Goal: Task Accomplishment & Management: Use online tool/utility

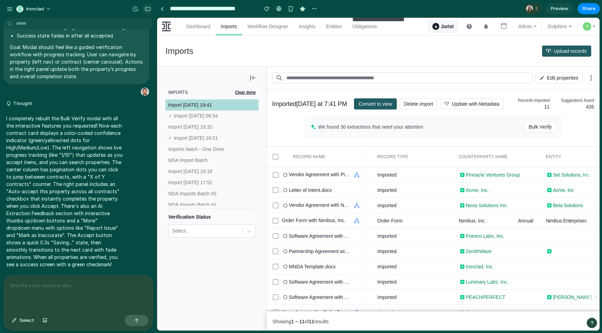
click at [151, 11] on button "button" at bounding box center [147, 8] width 11 height 11
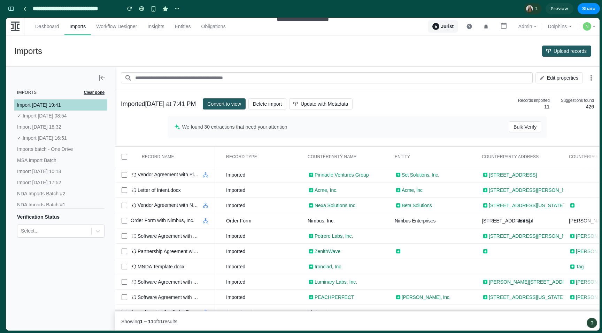
click at [513, 127] on span "Bulk Verify" at bounding box center [524, 126] width 23 height 11
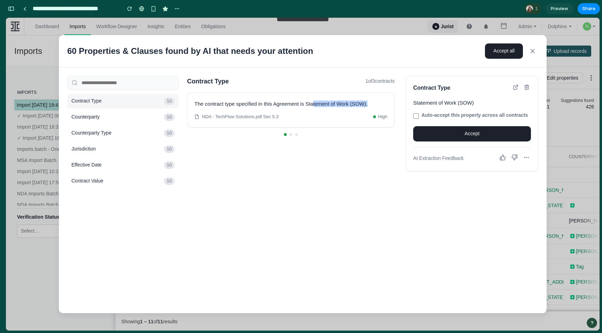
click at [533, 51] on icon at bounding box center [531, 50] width 3 height 3
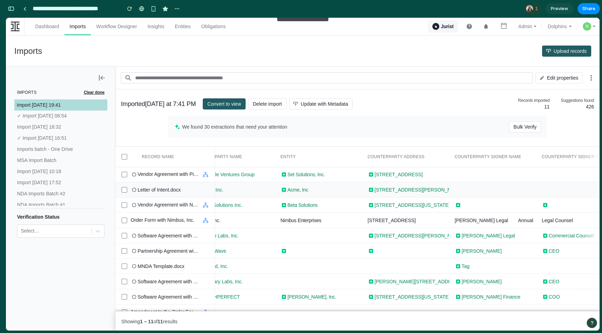
scroll to position [0, 0]
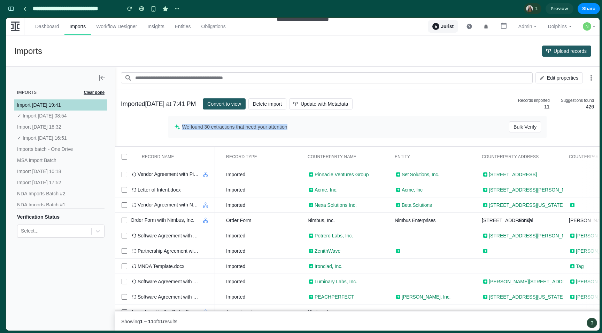
drag, startPoint x: 183, startPoint y: 127, endPoint x: 341, endPoint y: 127, distance: 158.7
click at [341, 127] on span "We found 30 extractions that need your attention" at bounding box center [345, 127] width 327 height 6
drag, startPoint x: 166, startPoint y: 116, endPoint x: 498, endPoint y: 146, distance: 333.0
click at [498, 146] on div "Imported [DATE] at 7:41 PM Convert to view Delete import Update with Metadata R…" at bounding box center [357, 117] width 484 height 57
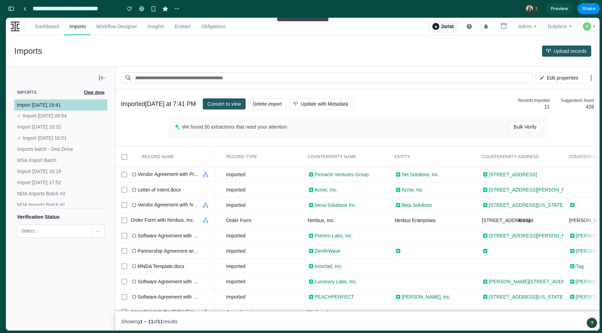
click at [446, 137] on div "We found 30 extractions that need your attention Bulk Verify" at bounding box center [357, 127] width 378 height 22
click at [513, 126] on span "Bulk Verify" at bounding box center [524, 126] width 23 height 11
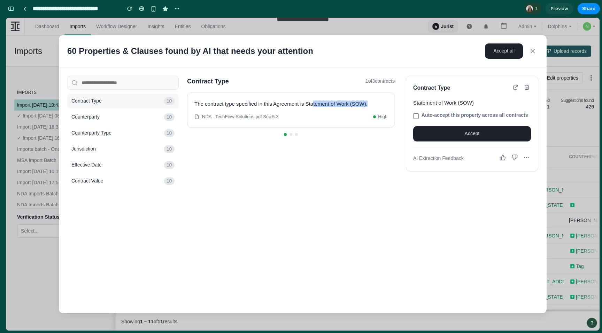
click at [532, 50] on icon at bounding box center [531, 50] width 3 height 3
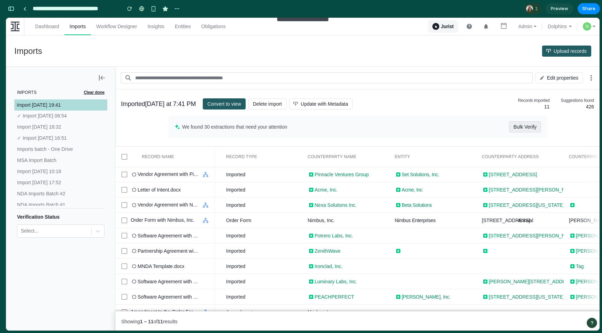
click at [529, 127] on span "Bulk Verify" at bounding box center [524, 126] width 23 height 11
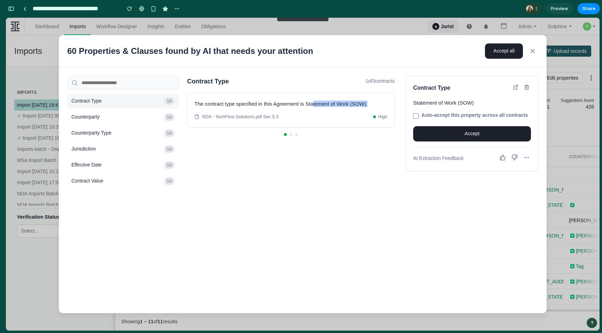
click at [532, 49] on icon at bounding box center [532, 51] width 7 height 7
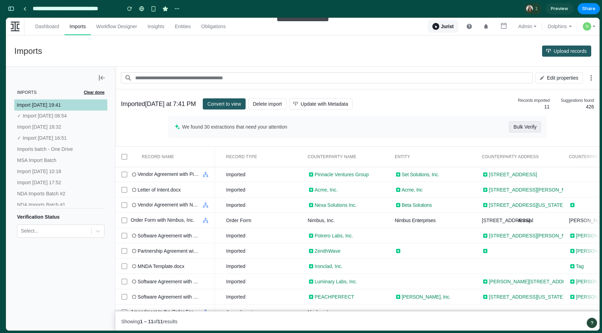
click at [524, 125] on span "Bulk Verify" at bounding box center [524, 126] width 23 height 11
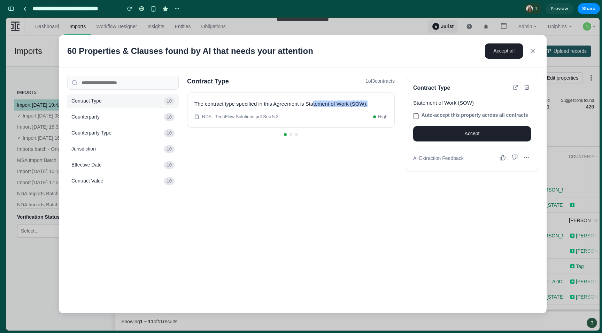
click at [378, 116] on span "High" at bounding box center [382, 117] width 9 height 7
click at [465, 142] on button "Accept" at bounding box center [472, 133] width 118 height 15
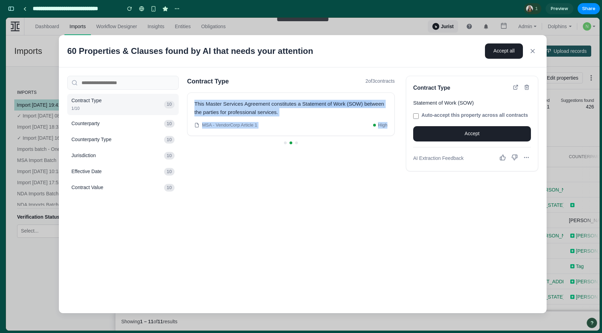
click at [382, 126] on span "High" at bounding box center [382, 125] width 9 height 7
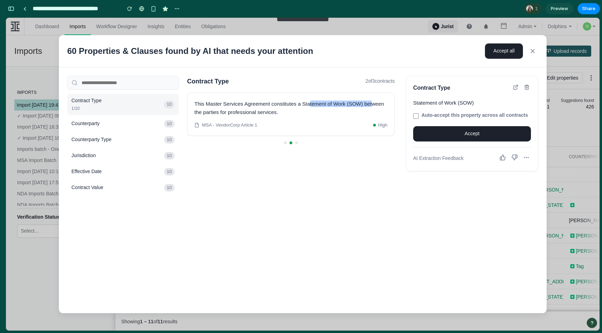
click at [437, 139] on button "Accept" at bounding box center [472, 133] width 118 height 15
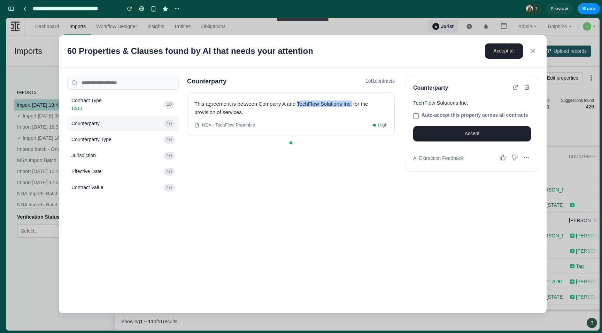
click at [534, 48] on icon at bounding box center [532, 51] width 7 height 7
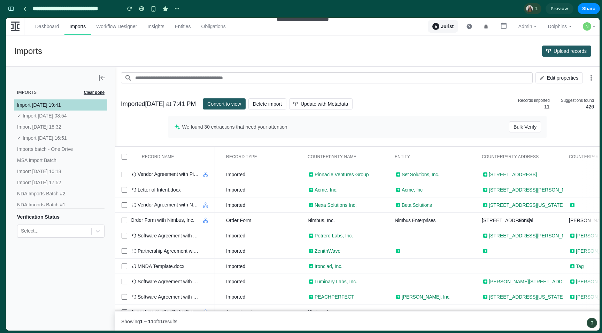
click at [533, 10] on div "1" at bounding box center [532, 8] width 17 height 11
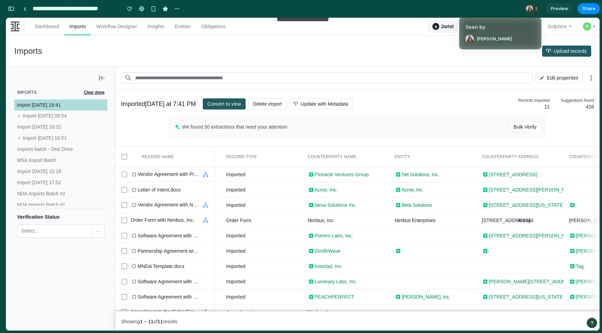
click at [494, 9] on div "Seen by [PERSON_NAME]" at bounding box center [301, 166] width 602 height 333
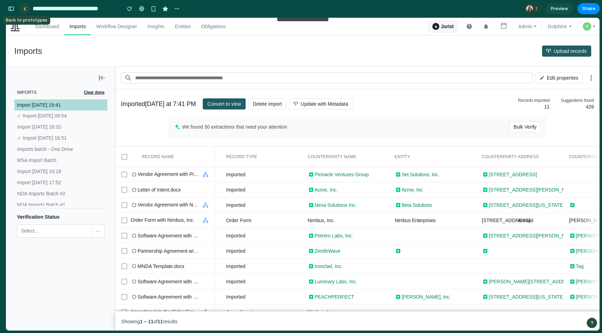
click at [21, 9] on link at bounding box center [24, 8] width 10 height 10
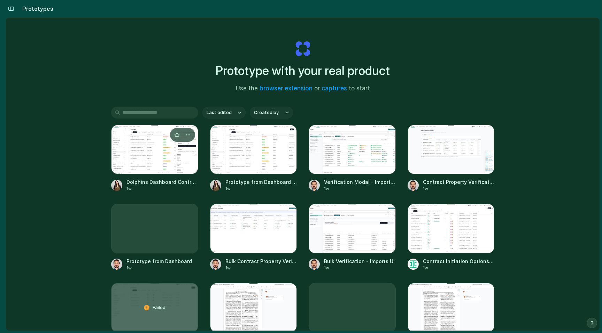
click at [138, 153] on div at bounding box center [154, 149] width 87 height 49
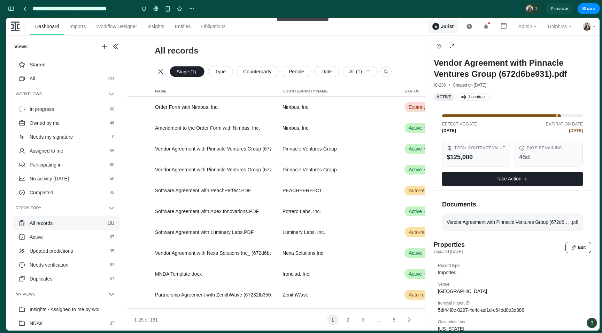
click at [539, 226] on span "Vendor Agreement with Pinnacle Ventures Group (672d6be931)" at bounding box center [508, 222] width 124 height 7
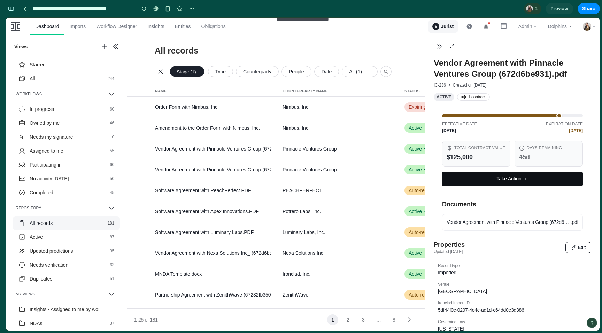
click at [517, 185] on button "Take Action" at bounding box center [512, 179] width 141 height 14
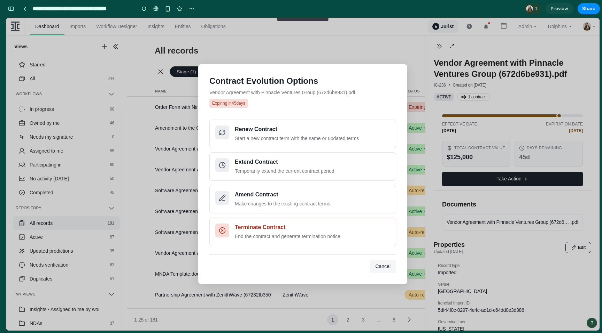
click at [391, 269] on button "Cancel" at bounding box center [382, 267] width 26 height 13
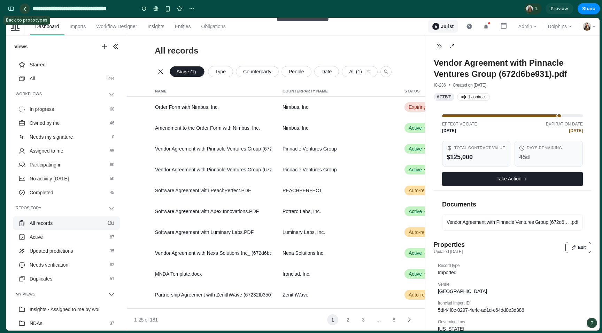
click at [25, 10] on link at bounding box center [24, 8] width 10 height 10
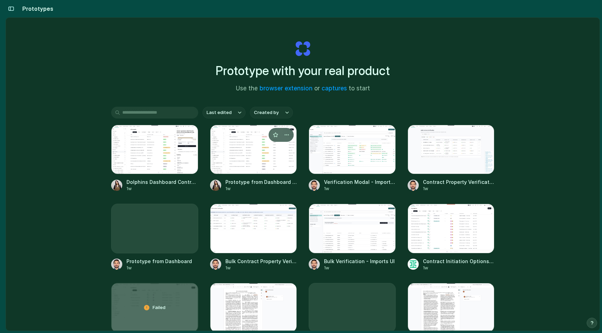
click at [279, 168] on div at bounding box center [253, 149] width 87 height 49
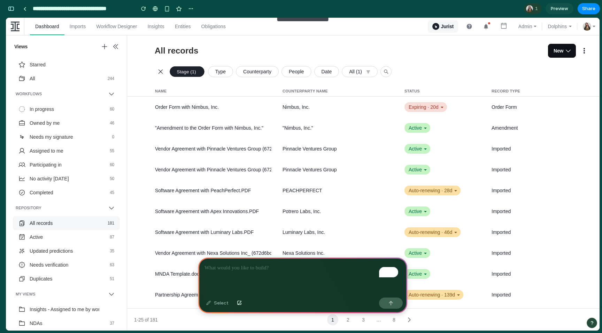
click at [564, 47] on icon "button" at bounding box center [567, 50] width 7 height 7
click at [71, 237] on button "Active 87" at bounding box center [66, 237] width 96 height 14
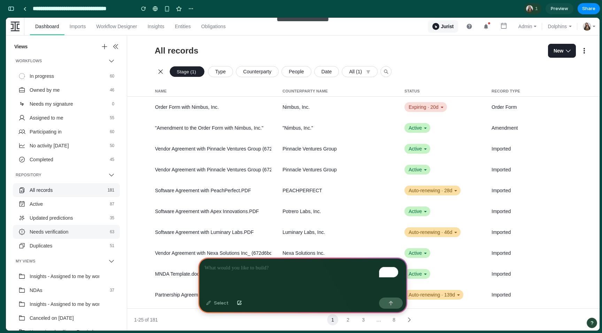
scroll to position [39, 0]
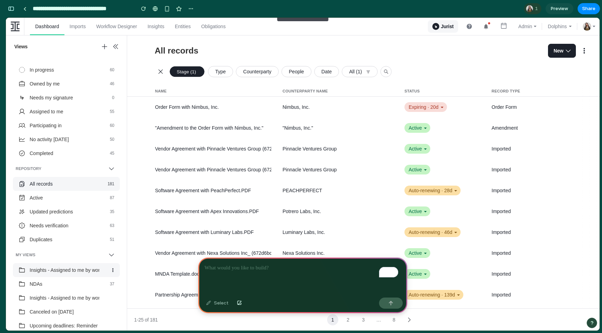
click at [59, 266] on button "Insights - Assigned to me by workflow configuration" at bounding box center [61, 271] width 86 height 14
click at [59, 283] on button "NDAs" at bounding box center [61, 284] width 86 height 14
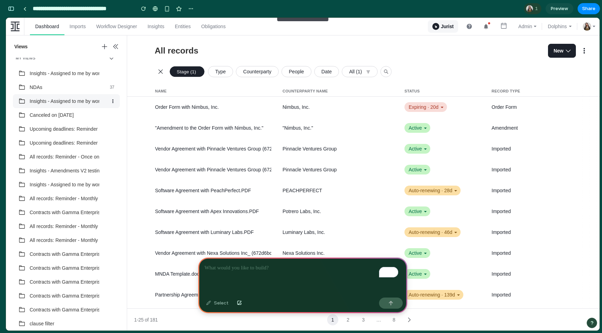
scroll to position [0, 0]
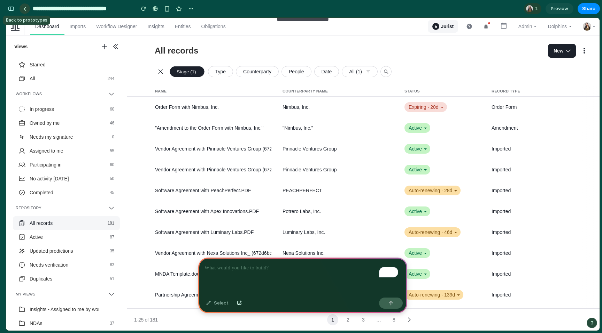
click at [22, 9] on link at bounding box center [24, 8] width 10 height 10
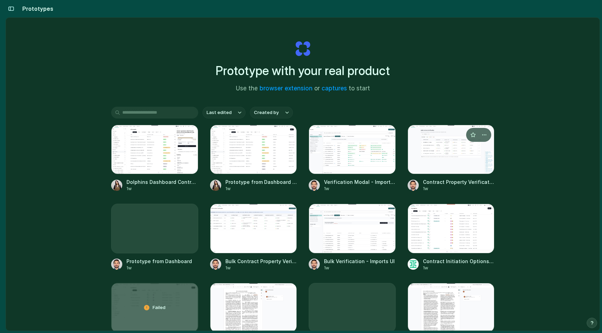
click at [469, 164] on div at bounding box center [450, 149] width 87 height 49
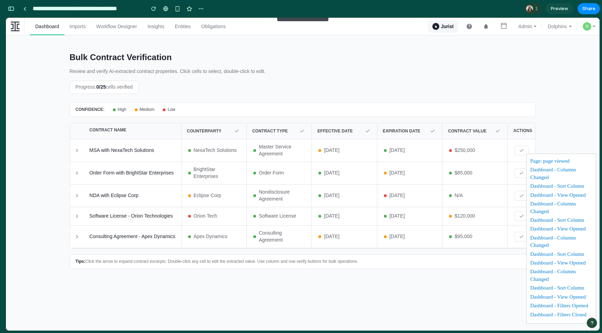
click at [559, 175] on div "Dashboard - Columns Changed" at bounding box center [561, 174] width 62 height 16
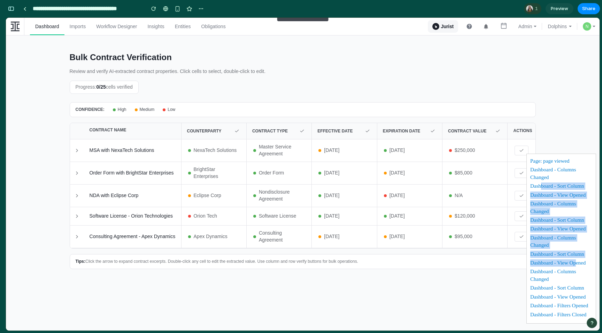
drag, startPoint x: 539, startPoint y: 183, endPoint x: 573, endPoint y: 265, distance: 88.6
click at [574, 265] on div "Page: page viewed Dashboard - Columns Changed Dashboard - Sort Column Dashboard…" at bounding box center [561, 239] width 70 height 170
click at [573, 265] on div "Dashboard - View Opened" at bounding box center [561, 264] width 62 height 9
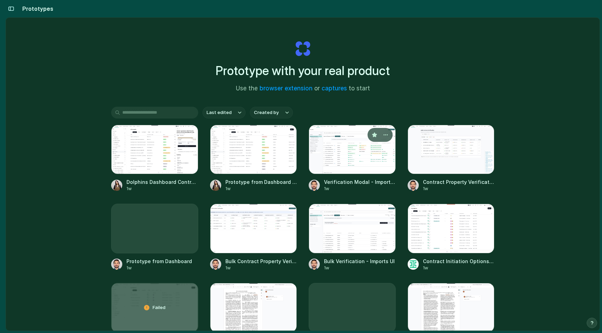
click at [361, 175] on link "Verification Modal - Imports UI 1w" at bounding box center [351, 158] width 87 height 67
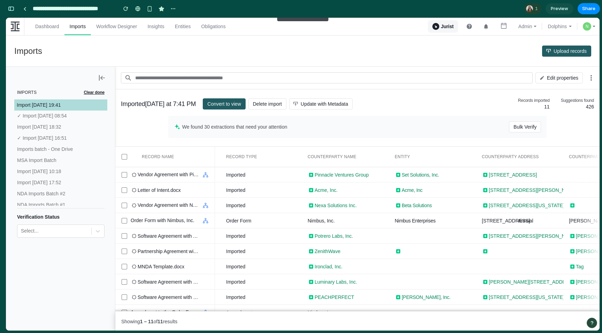
click at [520, 128] on span "Bulk Verify" at bounding box center [524, 126] width 23 height 11
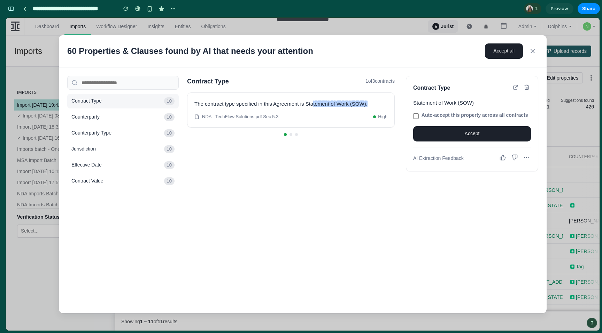
click at [535, 52] on icon at bounding box center [532, 51] width 7 height 7
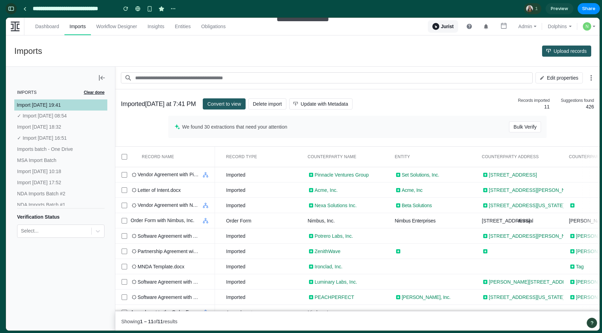
click at [10, 14] on button "button" at bounding box center [11, 8] width 11 height 11
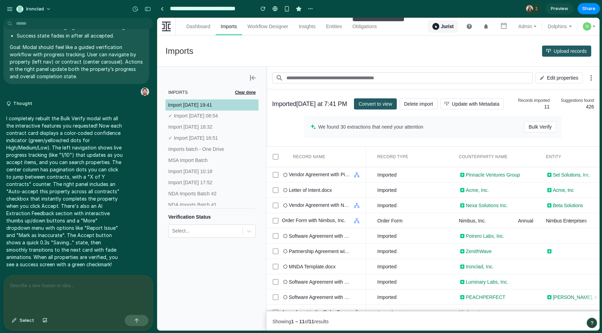
scroll to position [2076, 0]
click at [73, 121] on p "I completely rebuilt the Bulk Verify modal with all the interactive features yo…" at bounding box center [64, 192] width 116 height 154
click at [44, 287] on div at bounding box center [78, 294] width 149 height 37
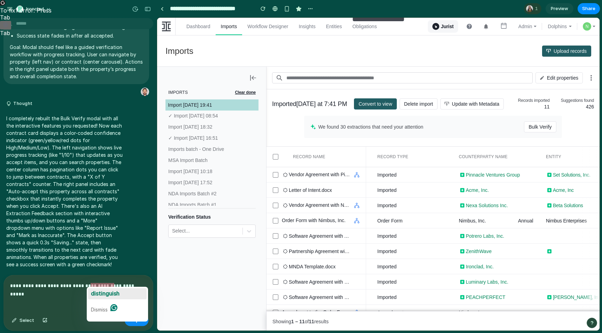
click at [107, 293] on span "distinguish" at bounding box center [105, 293] width 29 height 7
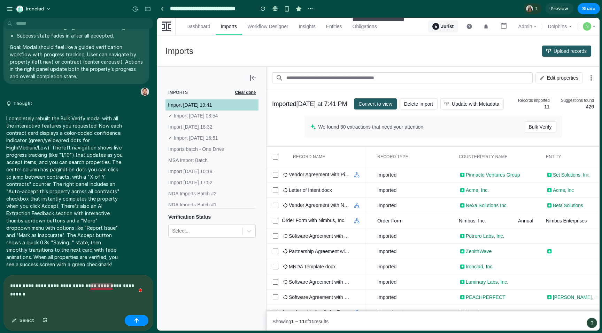
click at [92, 284] on p "**********" at bounding box center [77, 286] width 134 height 8
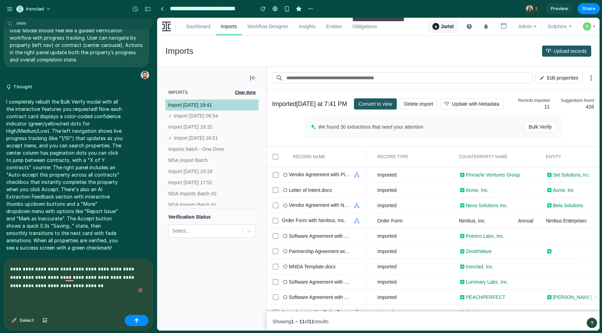
scroll to position [2140, 0]
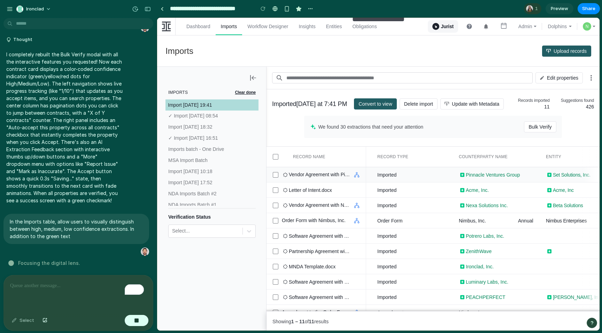
click at [275, 178] on div at bounding box center [276, 175] width 6 height 6
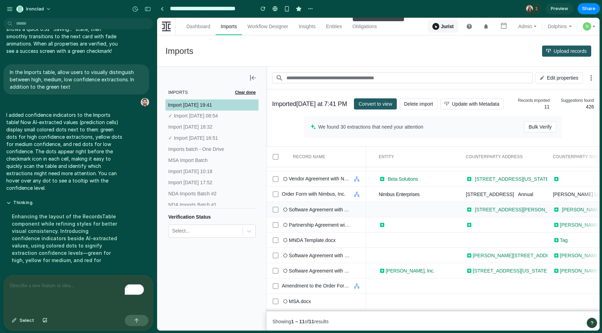
scroll to position [0, 167]
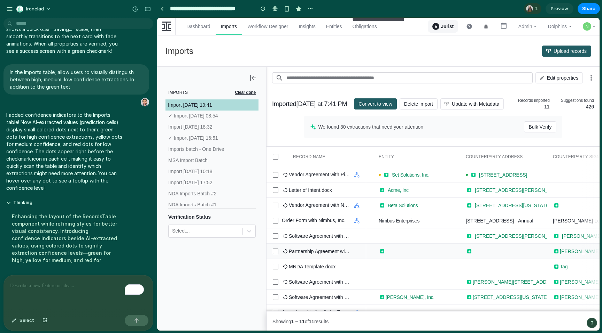
click at [410, 255] on div at bounding box center [416, 251] width 87 height 15
click at [394, 179] on span "Set Solutions, Inc." at bounding box center [411, 175] width 38 height 7
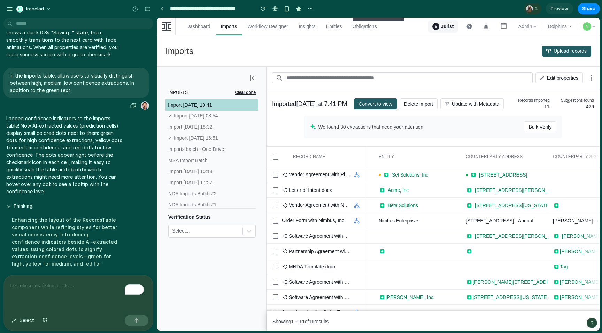
scroll to position [2290, 0]
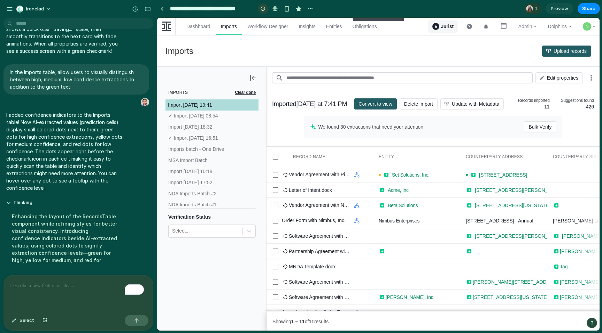
click at [265, 10] on div "button" at bounding box center [262, 8] width 5 height 5
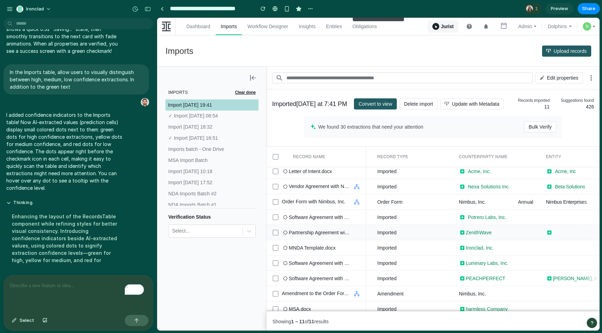
scroll to position [24, 0]
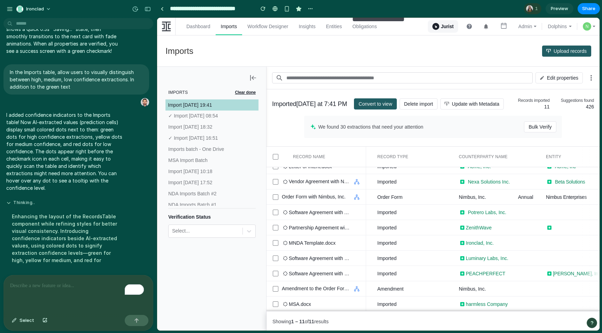
click at [8, 200] on button "Thinking .." at bounding box center [64, 203] width 116 height 6
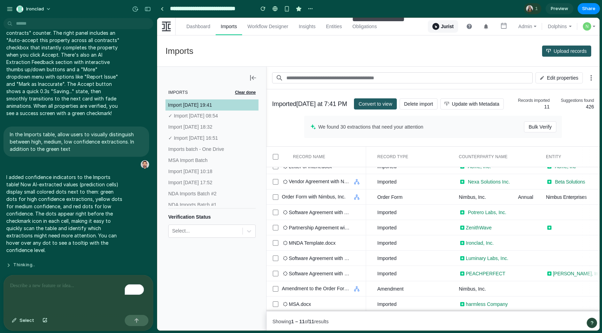
click at [26, 262] on button "Thinking .." at bounding box center [64, 265] width 116 height 6
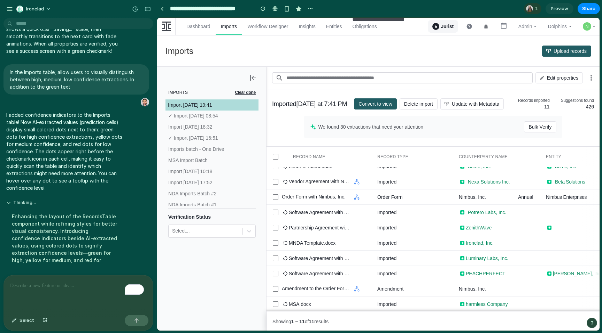
scroll to position [2290, 0]
click at [135, 9] on div "button" at bounding box center [135, 9] width 6 height 6
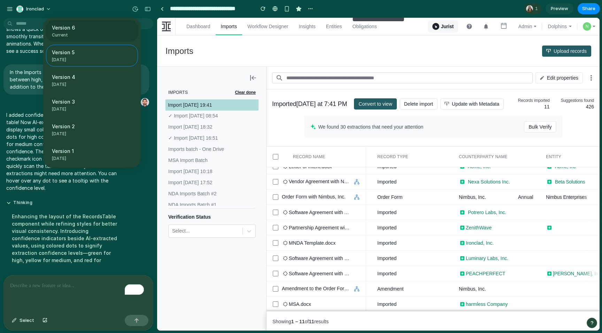
click at [85, 25] on span "Version 6" at bounding box center [90, 27] width 76 height 7
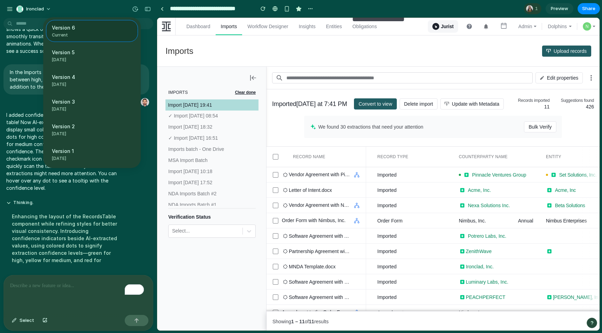
scroll to position [0, 0]
click at [369, 53] on div "Version 6 Current Version 5 [DATE] Restore Version 4 [DATE] Restore Version 3 […" at bounding box center [301, 166] width 602 height 333
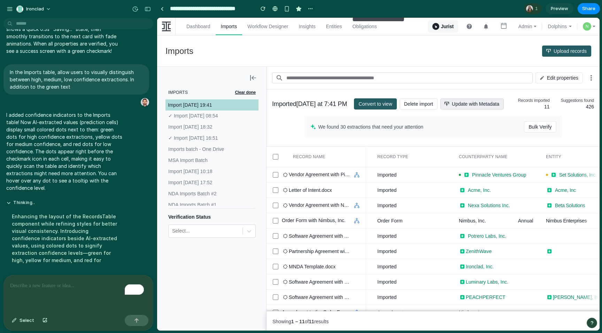
click at [453, 104] on span "Update with Metadata" at bounding box center [474, 104] width 47 height 11
click at [530, 133] on span "Bulk Verify" at bounding box center [539, 126] width 23 height 11
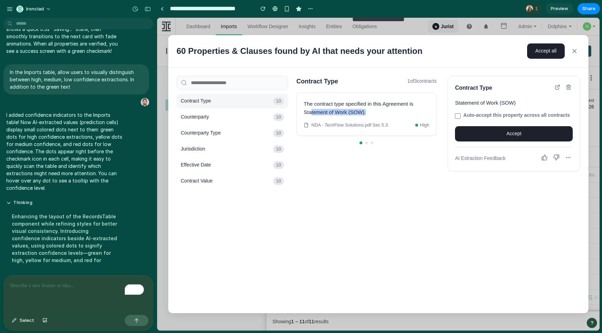
click at [574, 49] on icon at bounding box center [574, 51] width 7 height 7
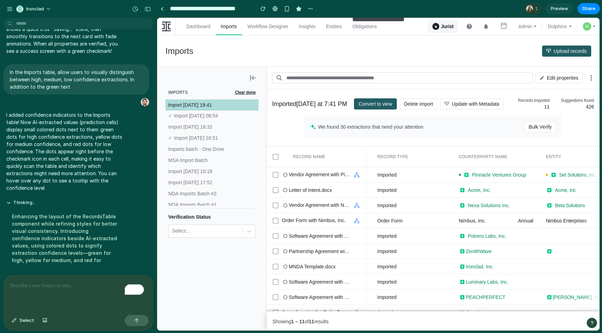
click at [457, 52] on div "Imports Upload records" at bounding box center [378, 51] width 442 height 31
click at [589, 78] on icon "button" at bounding box center [591, 78] width 8 height 8
click at [49, 78] on p "In the Imports table, allow users to visually distinguish between high, medium,…" at bounding box center [76, 80] width 133 height 22
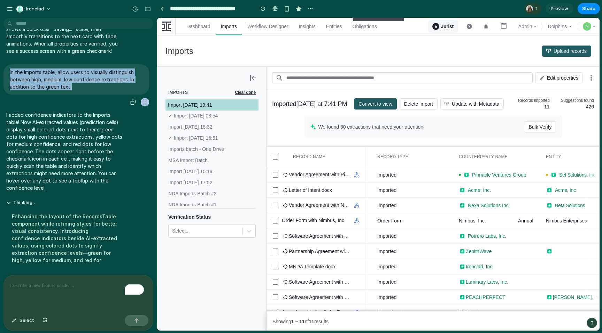
click at [49, 78] on p "In the Imports table, allow users to visually distinguish between high, medium,…" at bounding box center [76, 80] width 133 height 22
click at [130, 100] on div "button" at bounding box center [133, 103] width 6 height 6
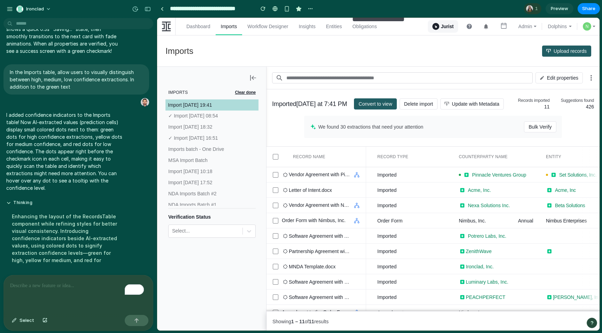
click at [61, 276] on div "To enrich screen reader interactions, please activate Accessibility in Grammarl…" at bounding box center [78, 294] width 149 height 37
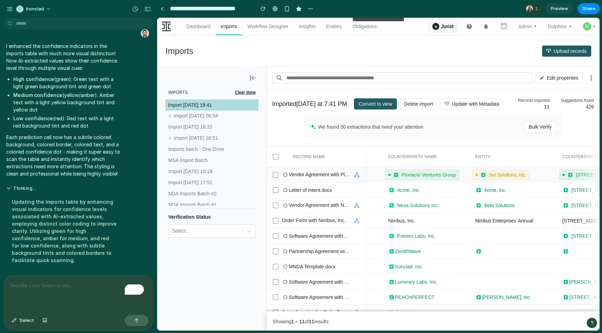
scroll to position [0, 129]
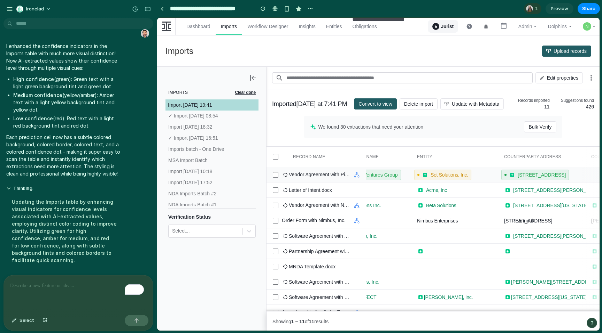
click at [457, 179] on span "Set Solutions, Inc." at bounding box center [449, 175] width 38 height 7
click at [532, 224] on div "[STREET_ADDRESS]" at bounding box center [528, 221] width 48 height 6
click at [56, 278] on div "To enrich screen reader interactions, please activate Accessibility in Grammarl…" at bounding box center [78, 294] width 149 height 37
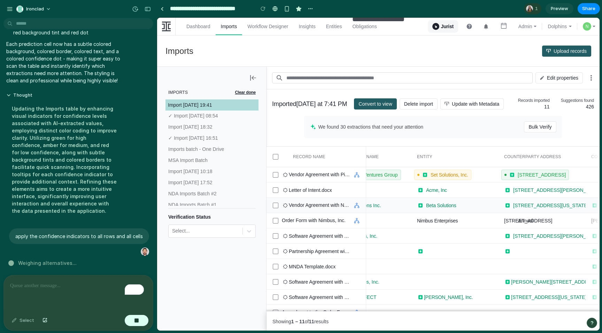
scroll to position [0, 0]
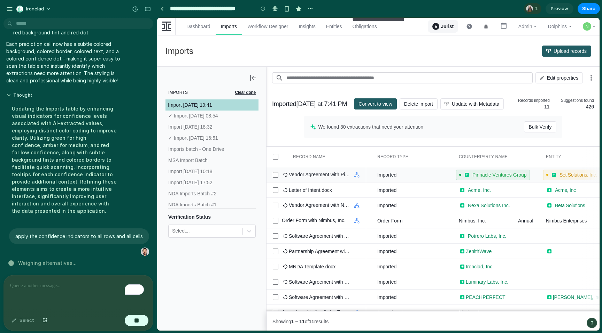
click at [473, 178] on span "Pinnacle Ventures Group" at bounding box center [499, 175] width 54 height 6
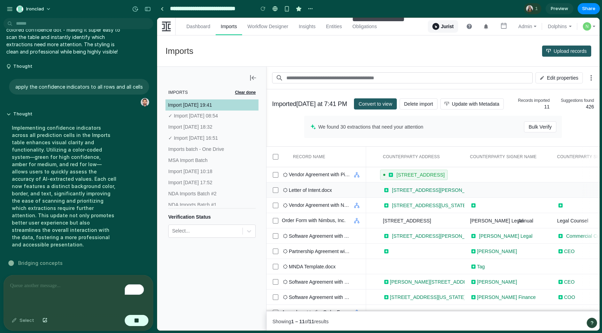
scroll to position [0, 250]
drag, startPoint x: 463, startPoint y: 164, endPoint x: 505, endPoint y: 164, distance: 42.5
drag, startPoint x: 463, startPoint y: 159, endPoint x: 487, endPoint y: 159, distance: 24.0
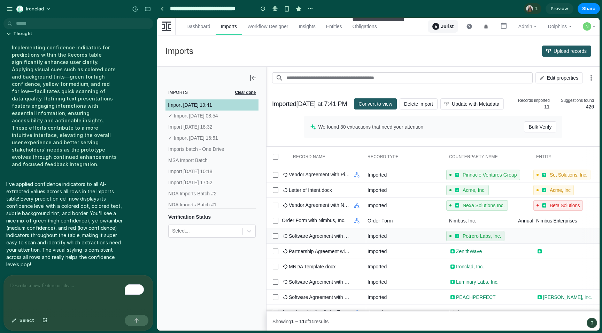
scroll to position [0, 22]
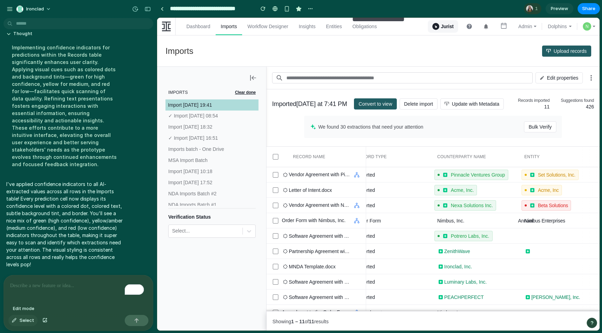
click at [16, 322] on div "button" at bounding box center [14, 321] width 5 height 4
click at [592, 80] on div at bounding box center [378, 174] width 442 height 313
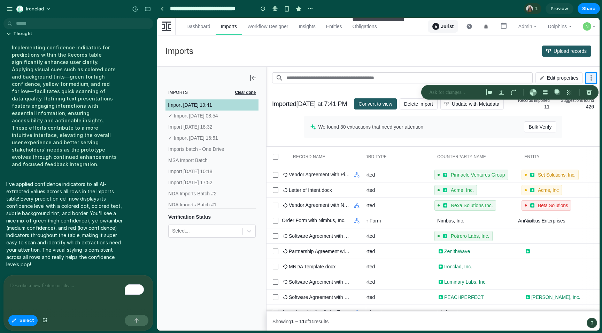
click at [458, 92] on p at bounding box center [455, 92] width 52 height 8
click at [36, 294] on div "To enrich screen reader interactions, please activate Accessibility in Grammarl…" at bounding box center [78, 294] width 149 height 37
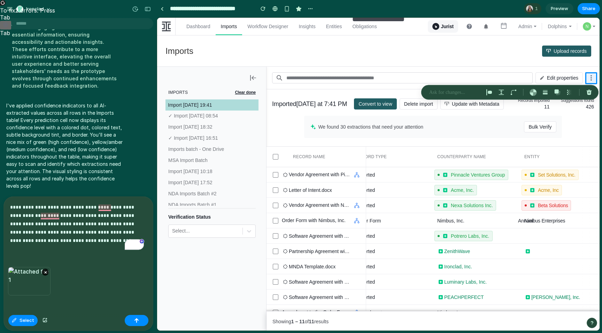
click at [100, 229] on p "**********" at bounding box center [77, 224] width 134 height 42
click at [126, 228] on p "**********" at bounding box center [77, 224] width 134 height 42
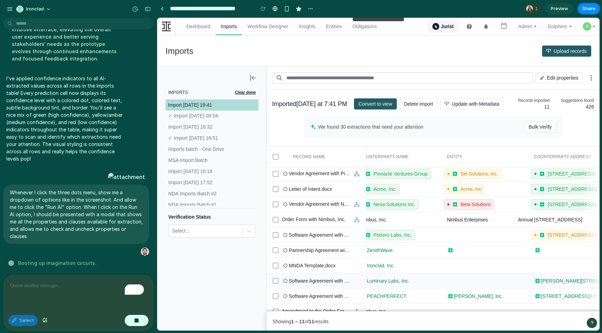
scroll to position [1, 156]
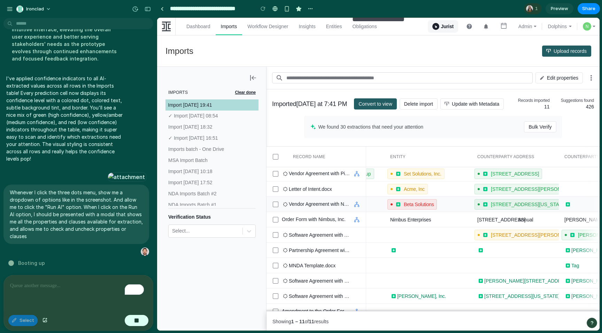
click at [535, 208] on div "[STREET_ADDRESS][US_STATE]" at bounding box center [528, 205] width 76 height 6
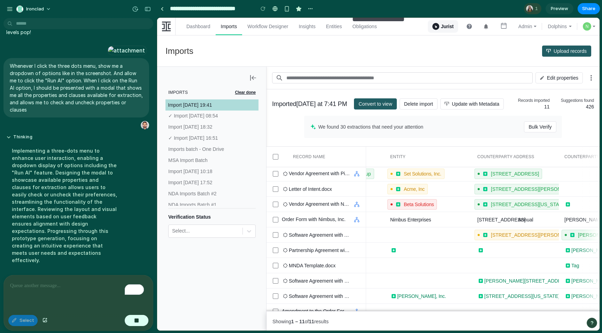
scroll to position [3150, 0]
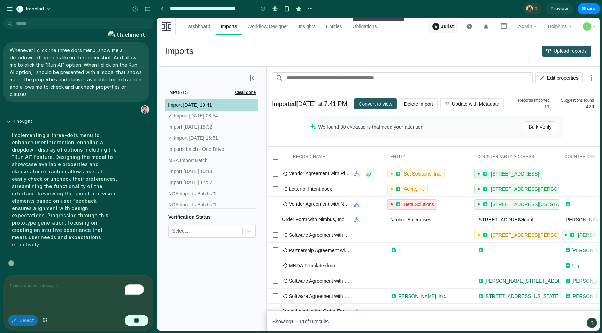
click at [535, 11] on span "1" at bounding box center [537, 8] width 5 height 7
click at [479, 10] on div "Seen by [PERSON_NAME]" at bounding box center [301, 166] width 602 height 333
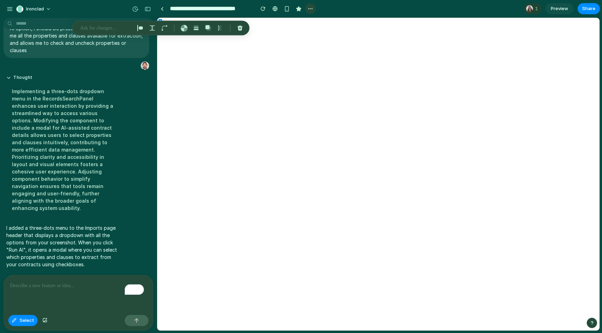
scroll to position [0, 0]
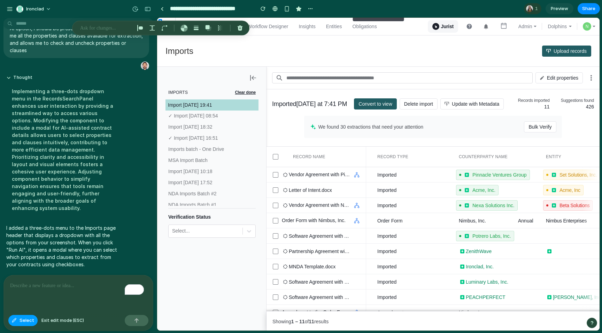
click at [22, 318] on span "Select" at bounding box center [26, 320] width 15 height 7
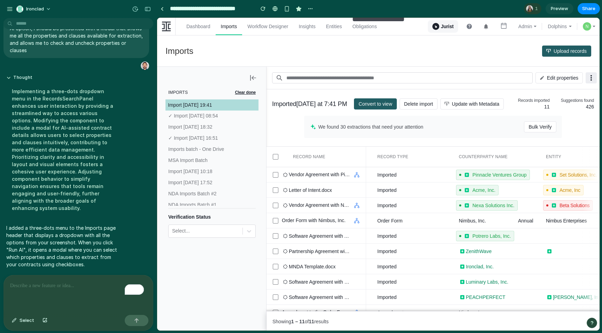
click at [589, 79] on icon at bounding box center [591, 78] width 8 height 8
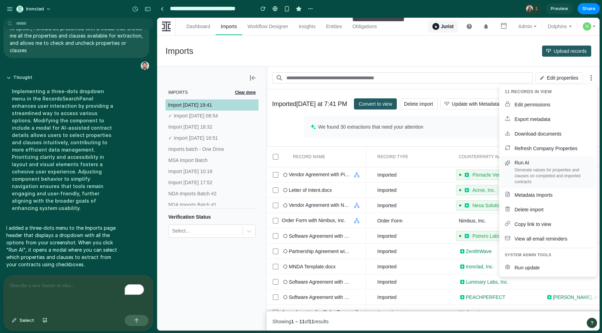
click at [530, 170] on div "Generate values for properties and clauses on completed and imported contracts" at bounding box center [552, 175] width 77 height 17
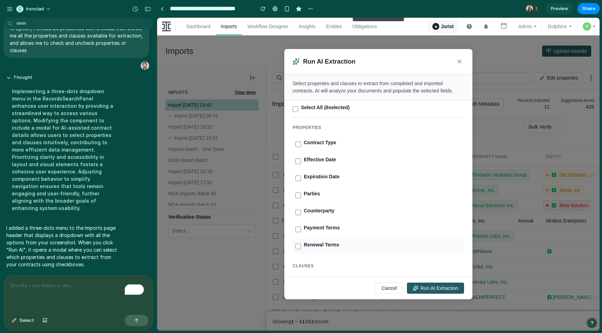
scroll to position [108, 0]
click at [313, 230] on label "Force Majeure" at bounding box center [382, 228] width 157 height 7
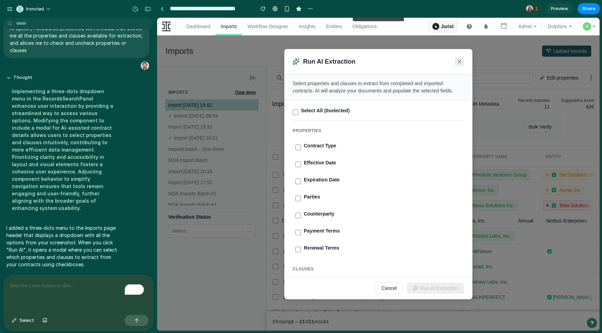
click at [458, 61] on icon at bounding box center [459, 61] width 3 height 3
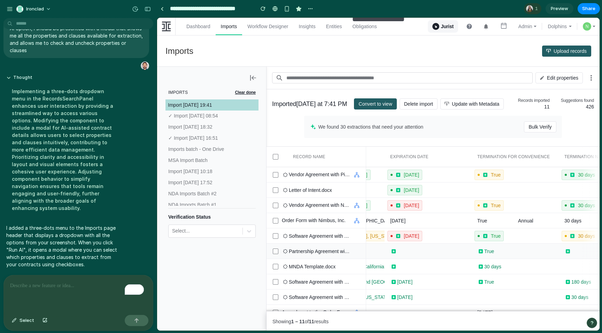
scroll to position [0, 1064]
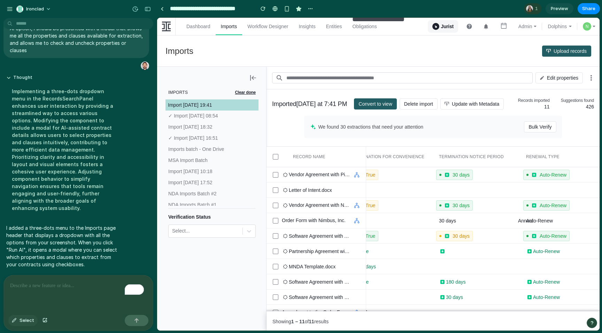
click at [18, 322] on button "Select" at bounding box center [22, 320] width 29 height 11
click at [24, 321] on span "Select" at bounding box center [26, 320] width 15 height 7
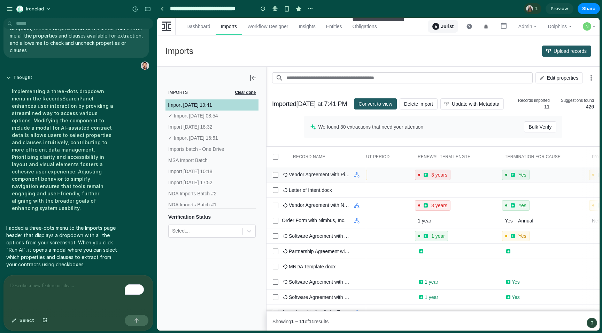
scroll to position [0, 1604]
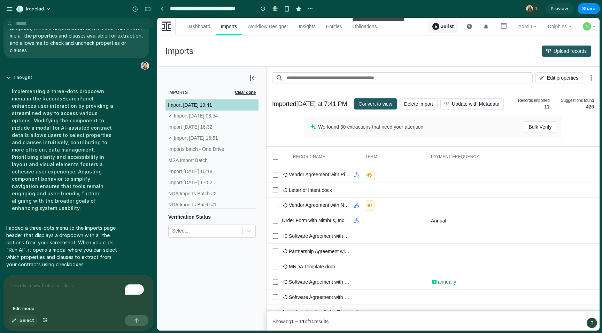
click at [20, 322] on span "Select" at bounding box center [26, 320] width 15 height 7
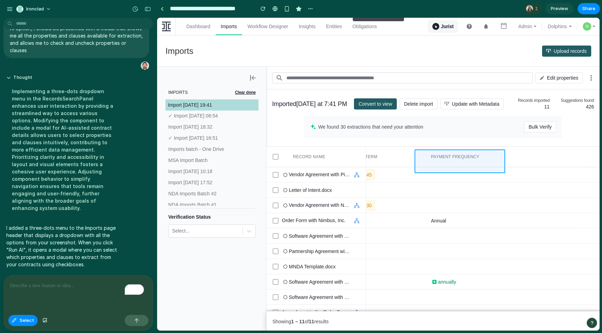
click at [450, 154] on div at bounding box center [378, 174] width 442 height 313
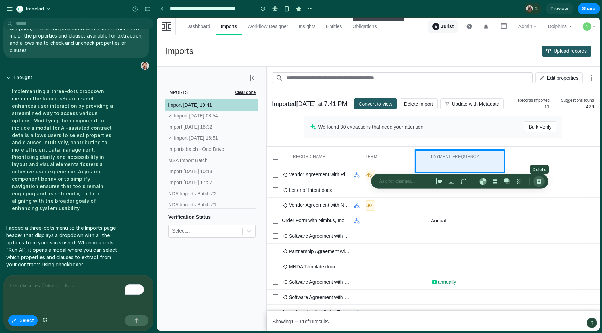
click at [538, 182] on div "button" at bounding box center [538, 182] width 6 height 6
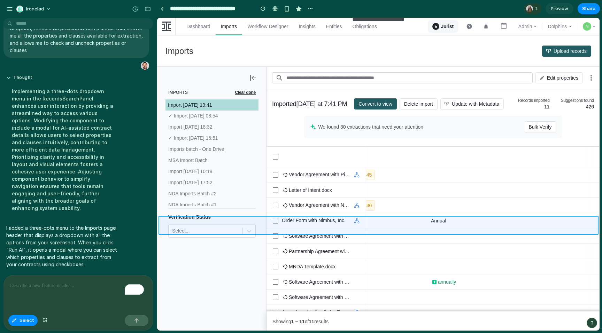
click at [427, 225] on div at bounding box center [378, 174] width 442 height 313
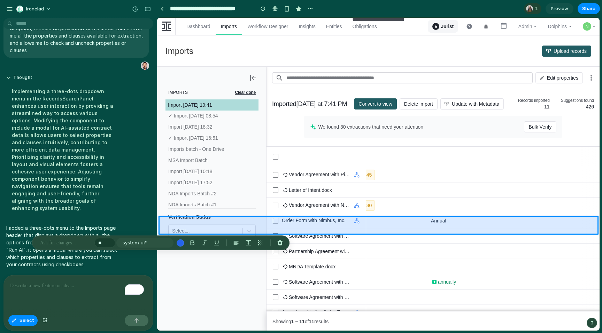
click at [438, 226] on div at bounding box center [378, 174] width 442 height 313
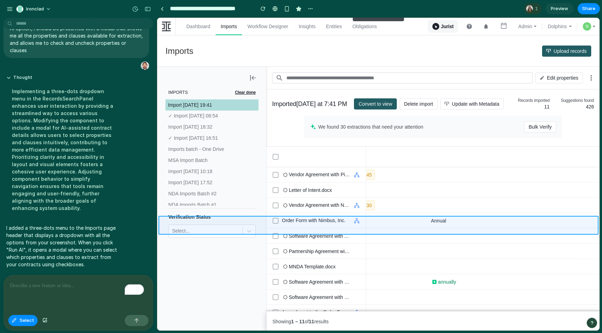
click at [431, 226] on div at bounding box center [378, 174] width 442 height 313
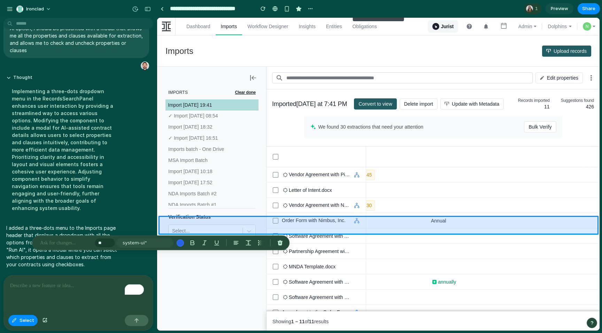
click at [431, 226] on div at bounding box center [378, 174] width 442 height 313
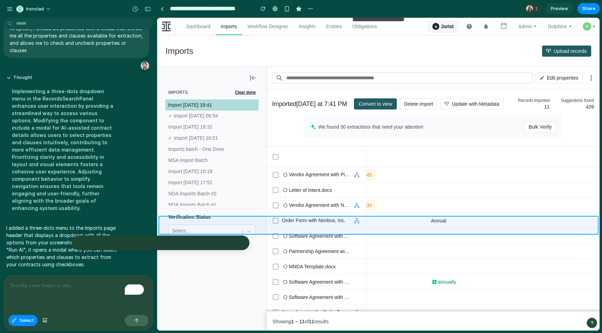
click at [431, 226] on div at bounding box center [378, 174] width 442 height 313
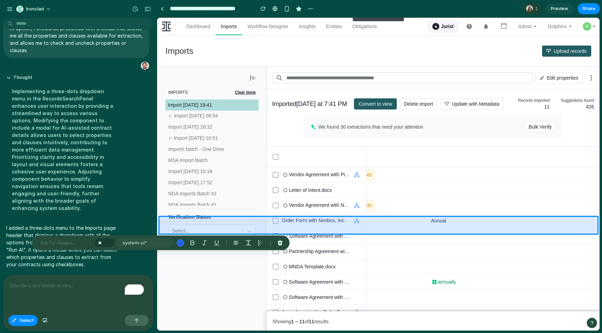
click at [431, 226] on div at bounding box center [378, 174] width 442 height 313
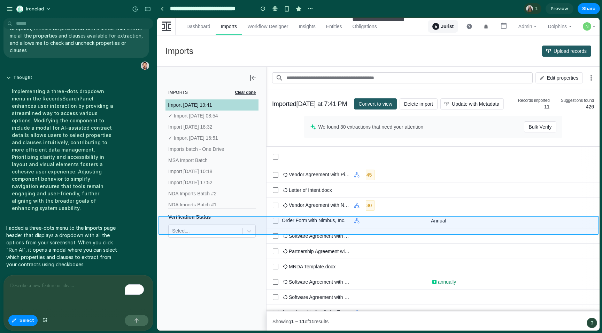
click at [431, 226] on div at bounding box center [378, 174] width 442 height 313
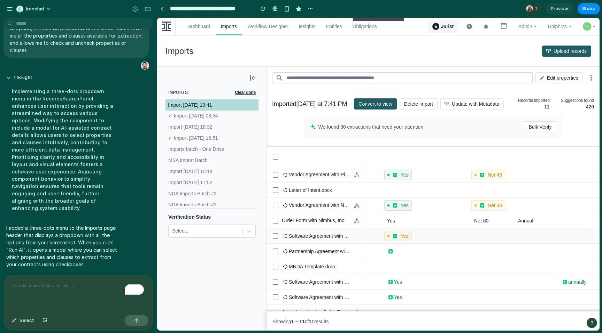
scroll to position [0, 1381]
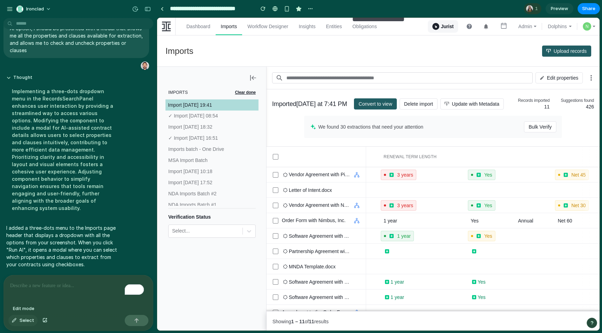
click at [15, 322] on div "button" at bounding box center [14, 321] width 5 height 4
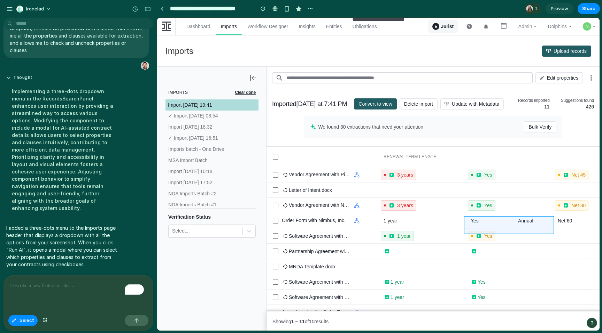
click at [515, 224] on div at bounding box center [378, 174] width 442 height 313
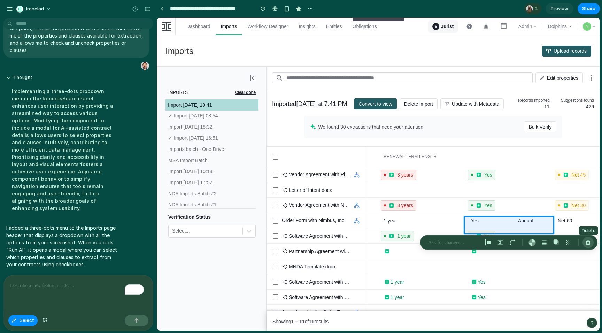
click at [589, 241] on div "button" at bounding box center [587, 243] width 6 height 6
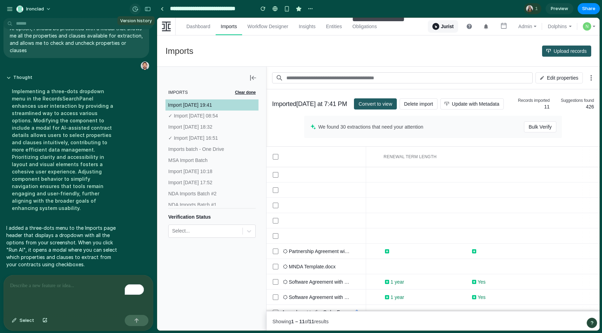
click at [137, 7] on div "button" at bounding box center [135, 9] width 6 height 6
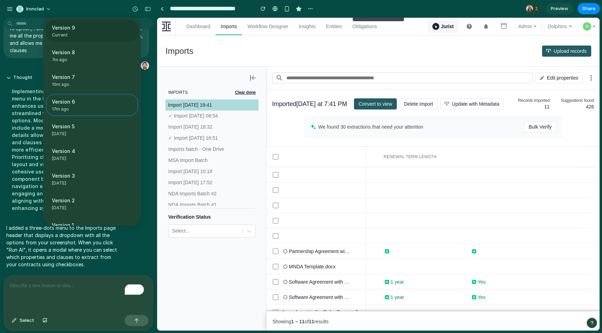
click at [112, 32] on span "Current" at bounding box center [90, 35] width 76 height 6
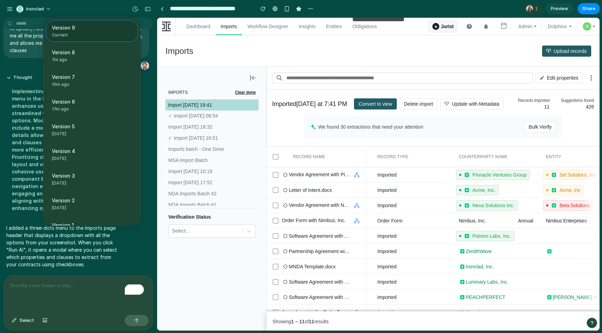
scroll to position [0, 0]
click at [547, 242] on div "Version 9 Current Version 8 7m ago Restore Version 7 10m ago Restore Version 6 …" at bounding box center [301, 166] width 602 height 333
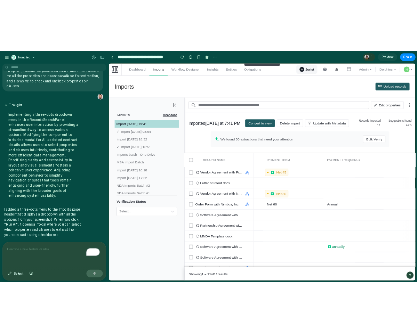
scroll to position [0, 1604]
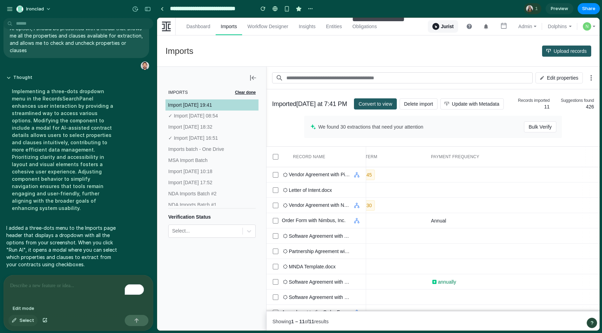
click at [20, 320] on span "Select" at bounding box center [26, 320] width 15 height 7
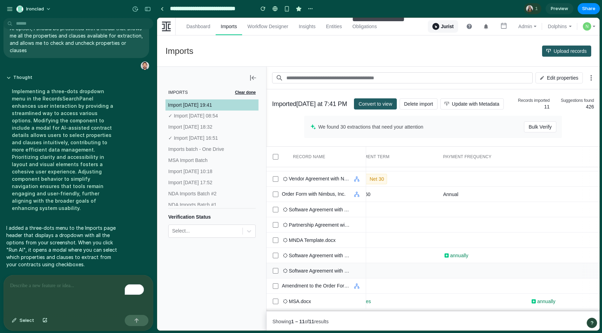
scroll to position [35, 1604]
click at [31, 282] on p "To enrich screen reader interactions, please activate Accessibility in Grammarl…" at bounding box center [77, 286] width 134 height 8
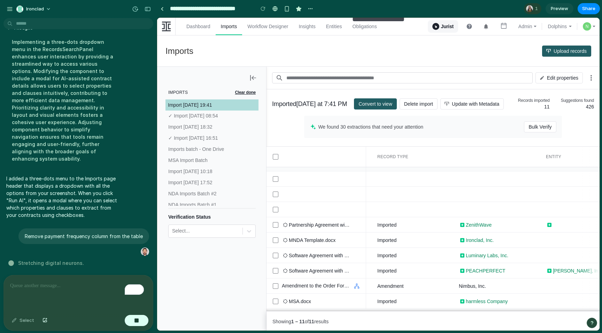
scroll to position [0, 0]
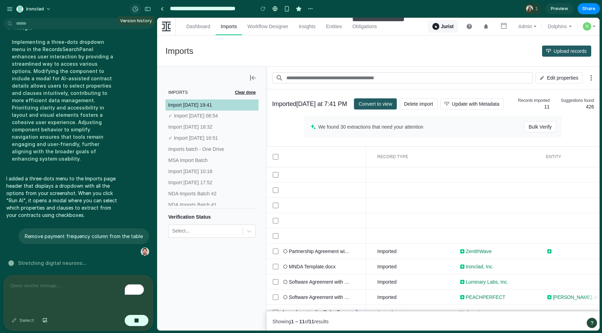
click at [134, 11] on div "button" at bounding box center [135, 9] width 6 height 6
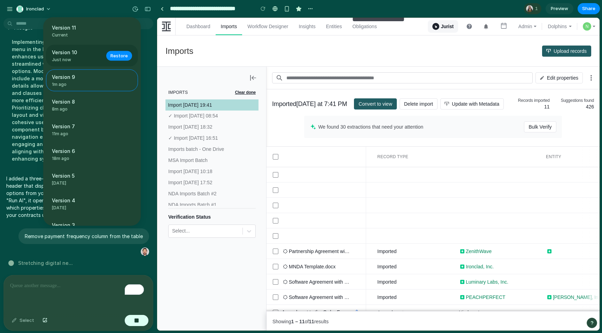
click at [99, 58] on span "Just now" at bounding box center [77, 60] width 50 height 6
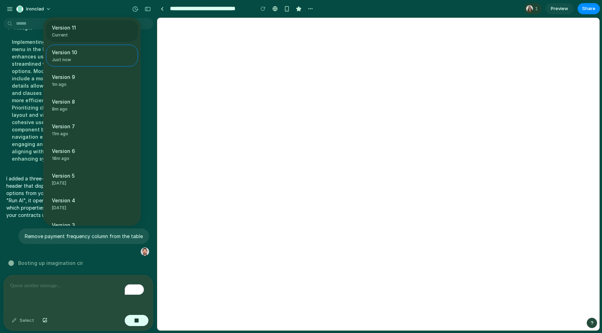
click at [91, 34] on span "Current" at bounding box center [90, 35] width 76 height 6
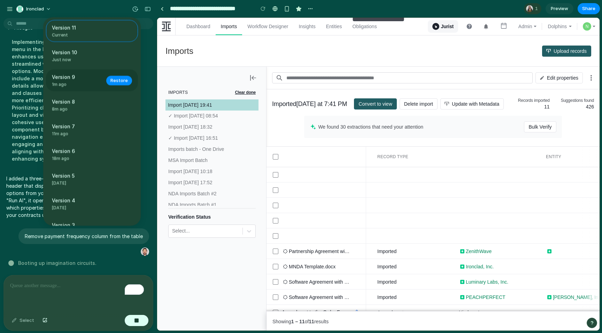
click at [81, 81] on div "Version 9 1m ago" at bounding box center [77, 80] width 50 height 14
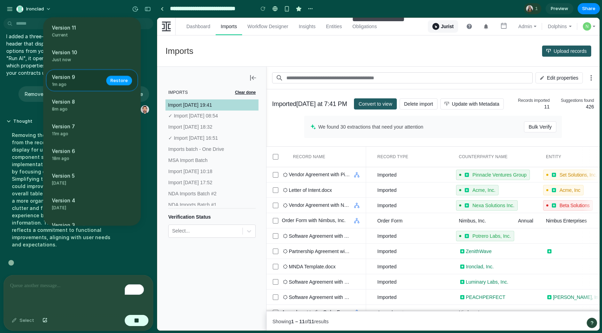
scroll to position [3257, 0]
click at [121, 80] on span "Restore" at bounding box center [118, 80] width 17 height 7
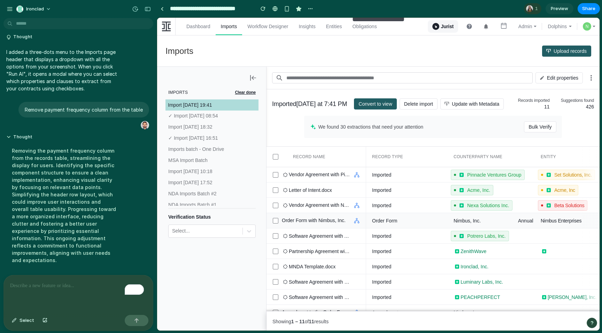
scroll to position [0, 0]
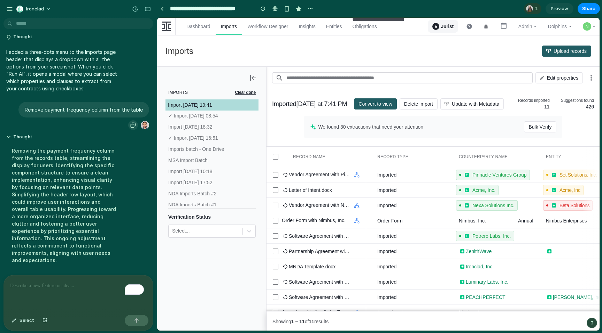
click at [132, 128] on div "button" at bounding box center [133, 126] width 6 height 6
click at [69, 289] on div "To enrich screen reader interactions, please activate Accessibility in Grammarl…" at bounding box center [78, 294] width 149 height 37
click at [140, 323] on button "button" at bounding box center [137, 320] width 24 height 11
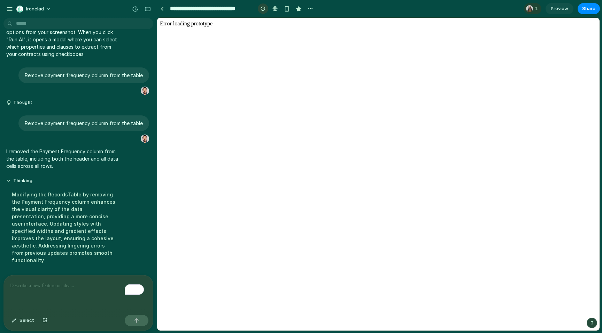
click at [261, 9] on div "button" at bounding box center [262, 8] width 5 height 5
click at [261, 8] on div "button" at bounding box center [262, 8] width 5 height 5
click at [132, 9] on div "button" at bounding box center [135, 9] width 6 height 6
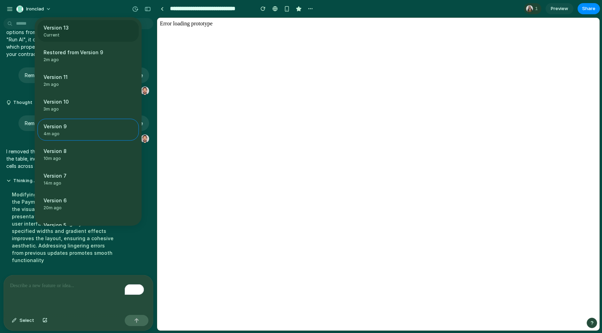
click at [68, 23] on div "Version 13 Current" at bounding box center [88, 31] width 101 height 22
click at [85, 49] on span "Restored from Version 9" at bounding box center [74, 52] width 60 height 7
click at [113, 54] on span "Restore" at bounding box center [119, 55] width 17 height 7
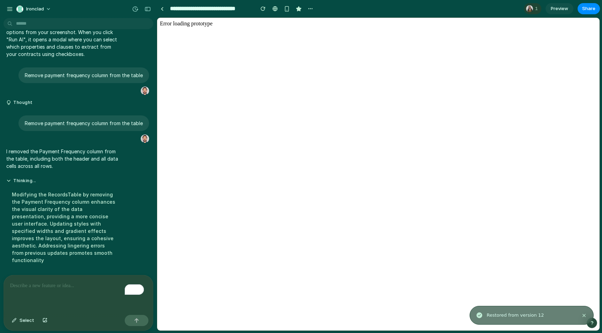
scroll to position [3306, 0]
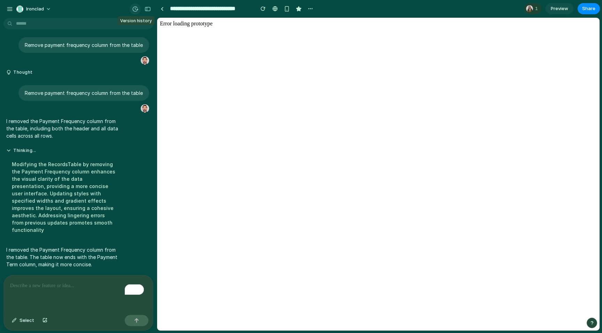
click at [136, 8] on div "button" at bounding box center [135, 9] width 6 height 6
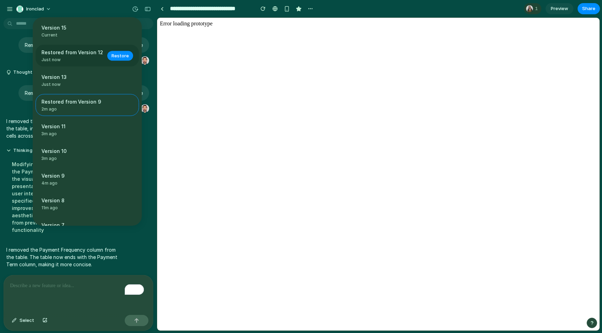
click at [96, 60] on span "Just now" at bounding box center [72, 60] width 62 height 6
click at [81, 37] on span "Current" at bounding box center [84, 35] width 87 height 6
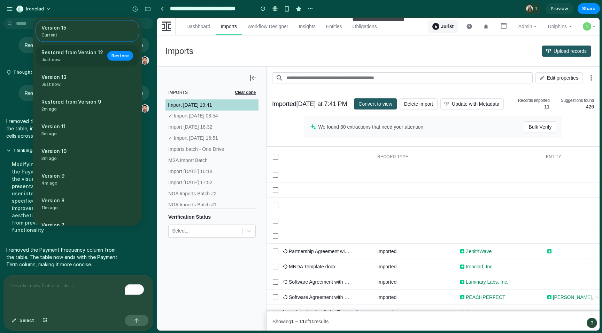
click at [75, 53] on span "Restored from Version 12" at bounding box center [72, 52] width 62 height 7
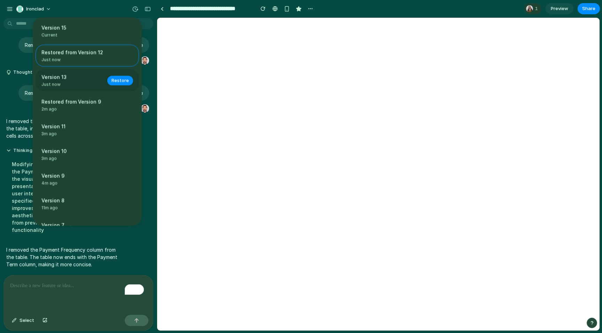
click at [76, 75] on span "Version 13" at bounding box center [72, 76] width 62 height 7
click at [81, 104] on span "Restored from Version 9" at bounding box center [72, 101] width 62 height 7
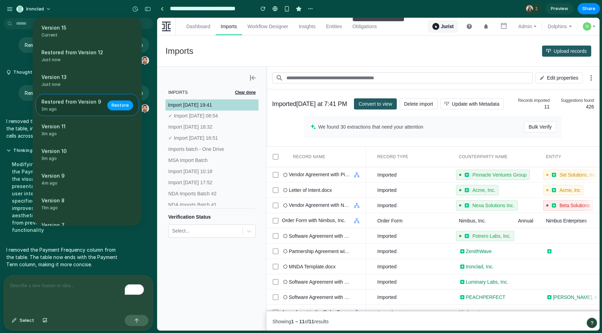
click at [116, 105] on span "Restore" at bounding box center [119, 105] width 17 height 7
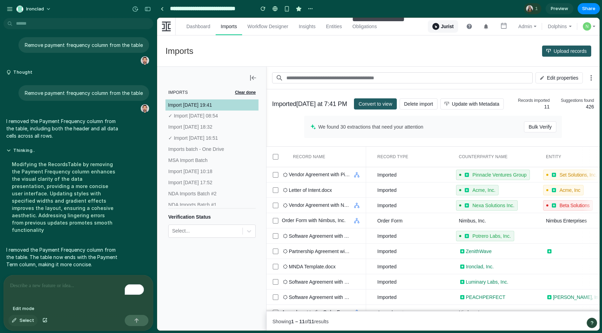
click at [25, 320] on span "Select" at bounding box center [26, 320] width 15 height 7
click at [537, 132] on div at bounding box center [378, 174] width 442 height 313
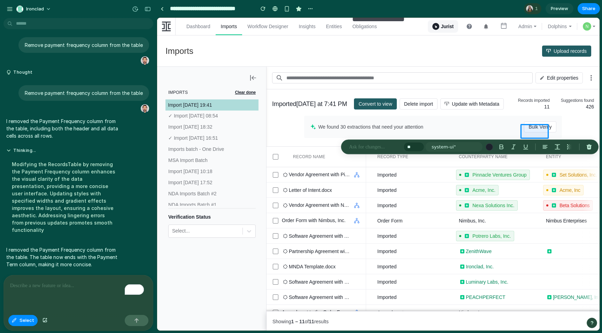
click at [388, 147] on p at bounding box center [375, 147] width 52 height 8
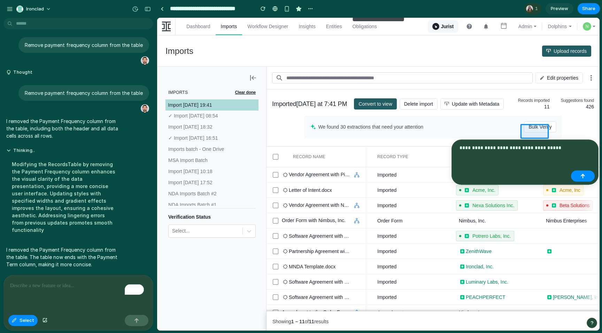
click at [534, 148] on p "**********" at bounding box center [513, 148] width 109 height 8
click at [512, 147] on p "**********" at bounding box center [513, 148] width 109 height 8
click at [587, 179] on button "button" at bounding box center [583, 176] width 24 height 11
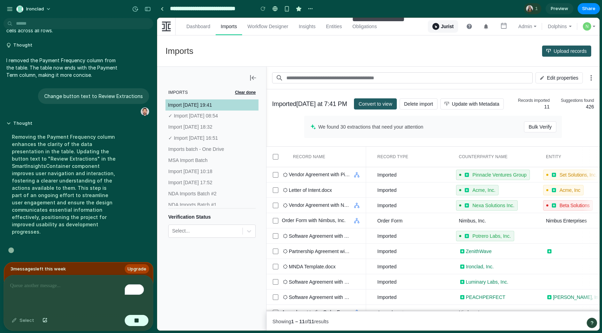
scroll to position [3420, 0]
click at [212, 162] on p "MSA Import Batch" at bounding box center [202, 160] width 68 height 7
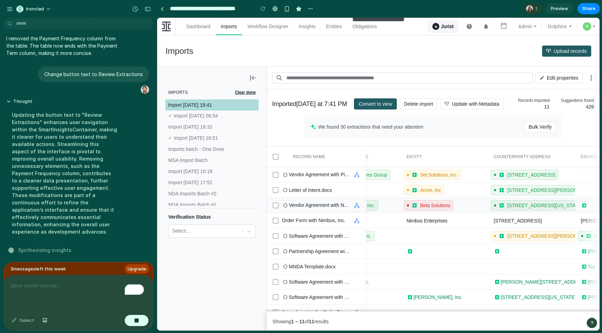
scroll to position [0, 0]
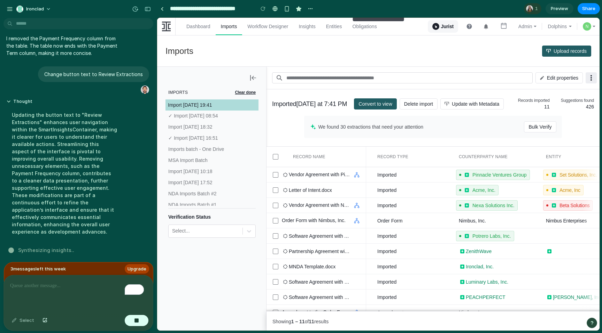
click at [592, 79] on icon at bounding box center [591, 78] width 8 height 8
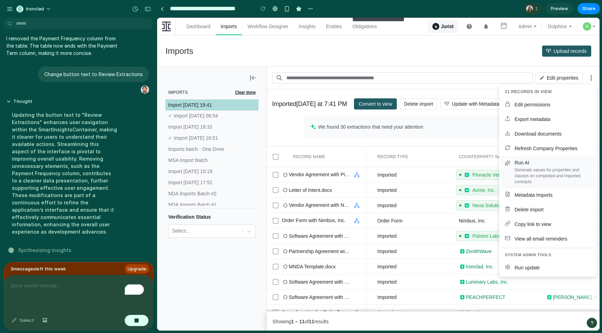
click at [529, 168] on div "Generate values for properties and clauses on completed and imported contracts" at bounding box center [552, 175] width 77 height 17
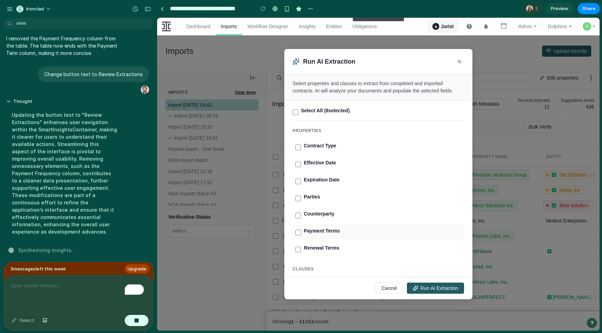
click at [330, 234] on label "Payment Terms" at bounding box center [382, 231] width 157 height 7
click at [330, 247] on label "Renewal Terms" at bounding box center [382, 248] width 157 height 7
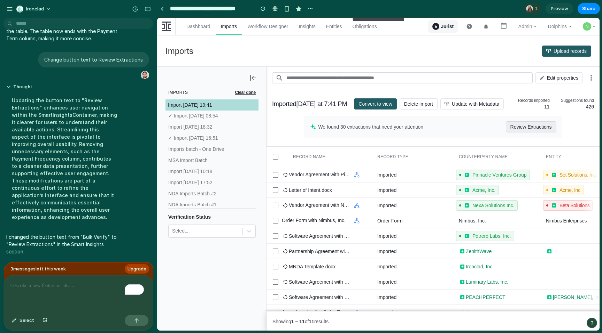
click at [529, 133] on span "Review Extractions" at bounding box center [530, 126] width 41 height 11
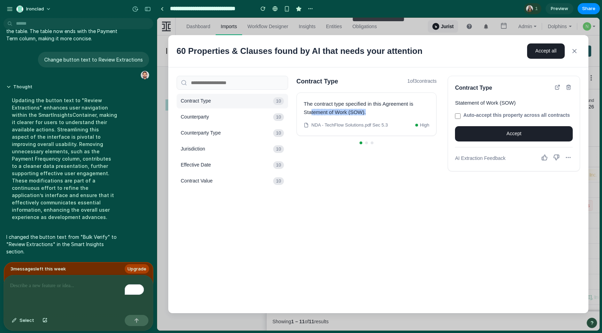
click at [253, 117] on span "Counterparty" at bounding box center [226, 117] width 90 height 7
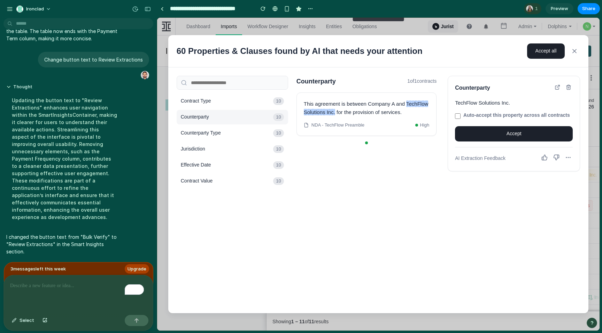
click at [253, 135] on span "Counterparty Type" at bounding box center [226, 133] width 90 height 7
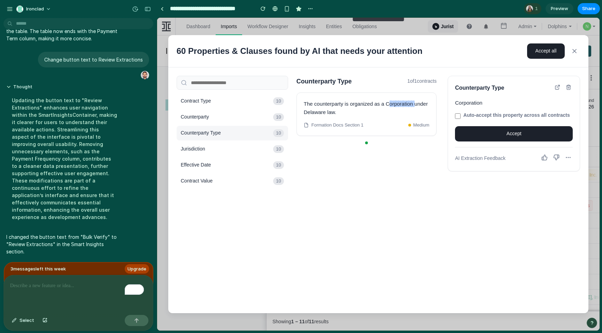
click at [251, 157] on div "Contract Type 10 Counterparty 10 Counterparty Type 10 Jurisdiction 10 Effective…" at bounding box center [231, 141] width 111 height 95
click at [252, 146] on span "Jurisdiction" at bounding box center [226, 149] width 90 height 7
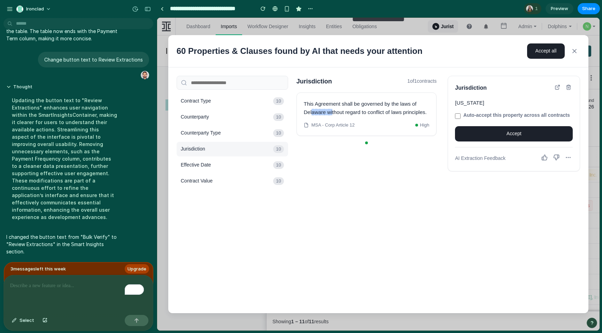
click at [252, 159] on button "Effective Date 10" at bounding box center [231, 165] width 111 height 15
click at [250, 178] on span "Contract Value" at bounding box center [226, 181] width 90 height 7
click at [574, 48] on icon at bounding box center [574, 51] width 7 height 7
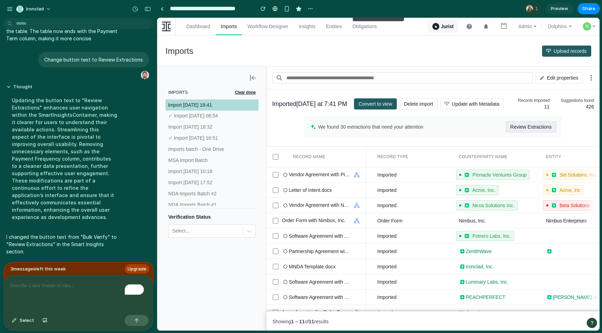
click at [524, 130] on span "Review Extractions" at bounding box center [530, 126] width 41 height 11
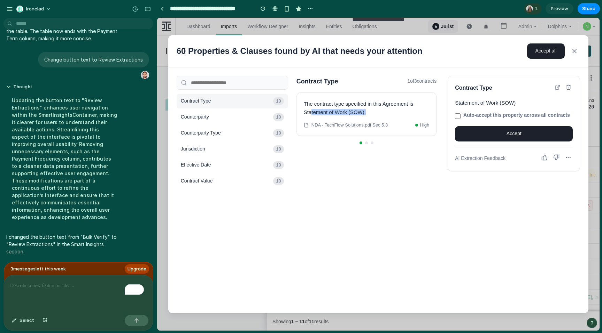
click at [467, 119] on label "Auto-accept this property across all contracts" at bounding box center [514, 115] width 118 height 7
click at [481, 142] on button "Accept" at bounding box center [514, 133] width 118 height 15
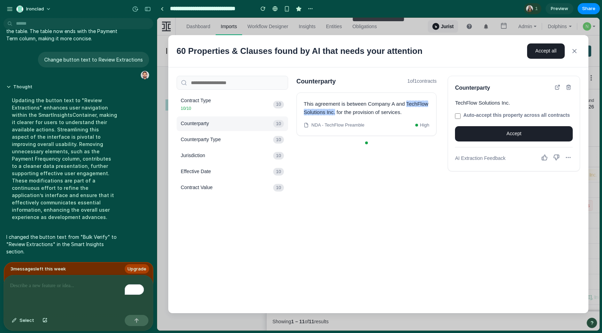
click at [485, 141] on button "Accept" at bounding box center [514, 133] width 118 height 15
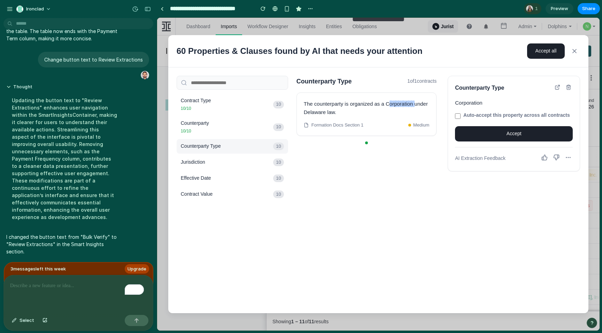
click at [485, 141] on button "Accept" at bounding box center [514, 133] width 118 height 15
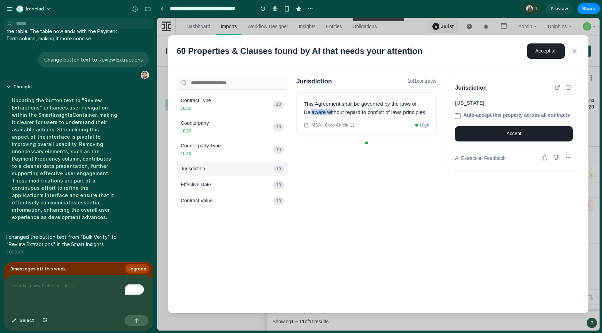
click at [485, 141] on button "Accept" at bounding box center [514, 133] width 118 height 15
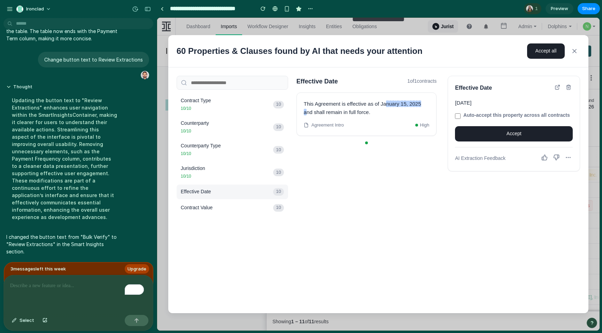
click at [485, 141] on button "Accept" at bounding box center [514, 133] width 118 height 15
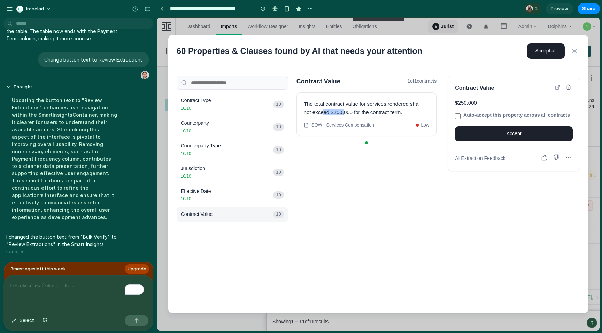
click at [477, 119] on label "Auto-accept this property across all contracts" at bounding box center [514, 115] width 118 height 7
click at [365, 109] on p "T h e t o t a l c o n t r a c t v a l u e f o r s e r v i c e s r e n d e r e d…" at bounding box center [367, 108] width 126 height 17
click at [369, 111] on p "T h e t o t a l c o n t r a c t v a l u e f o r s e r v i c e s r e n d e r e d…" at bounding box center [367, 108] width 126 height 17
click at [394, 113] on p "T h e t o t a l c o n t r a c t v a l u e f o r s e r v i c e s r e n d e r e d…" at bounding box center [367, 108] width 126 height 17
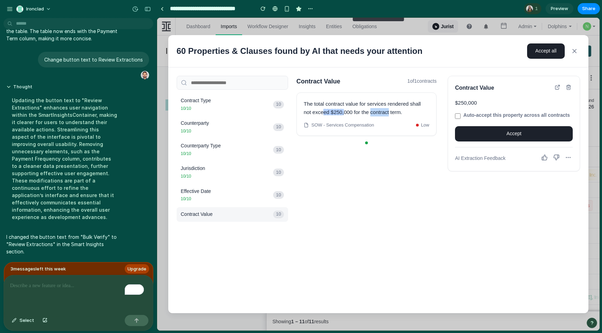
click at [394, 113] on p "T h e t o t a l c o n t r a c t v a l u e f o r s e r v i c e s r e n d e r e d…" at bounding box center [367, 108] width 126 height 17
click at [543, 161] on icon at bounding box center [544, 158] width 6 height 6
click at [568, 161] on icon at bounding box center [568, 158] width 6 height 6
click at [540, 195] on button "Mark as Inaccurate" at bounding box center [541, 188] width 62 height 14
click at [530, 136] on button "Accept" at bounding box center [514, 133] width 118 height 15
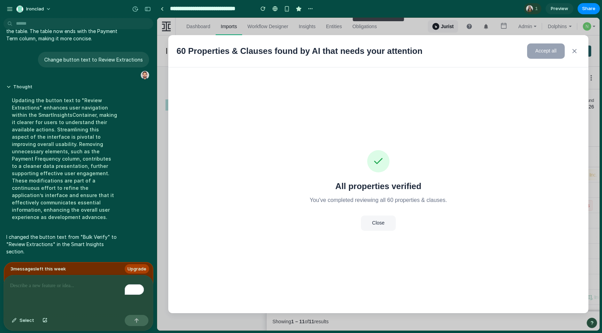
click at [374, 225] on button "Close" at bounding box center [378, 223] width 35 height 15
